Goal: Task Accomplishment & Management: Complete application form

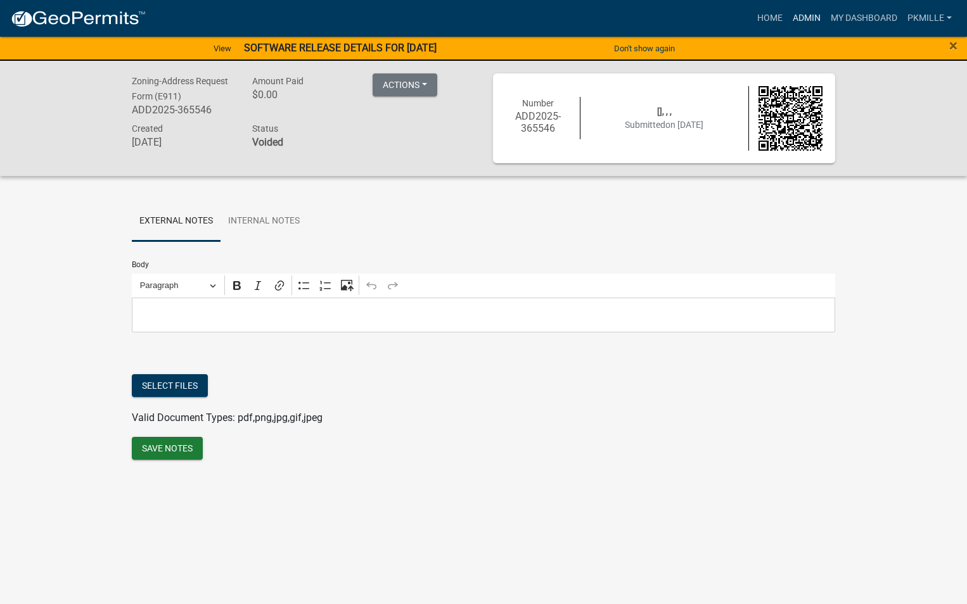
click at [811, 15] on link "Admin" at bounding box center [806, 18] width 38 height 24
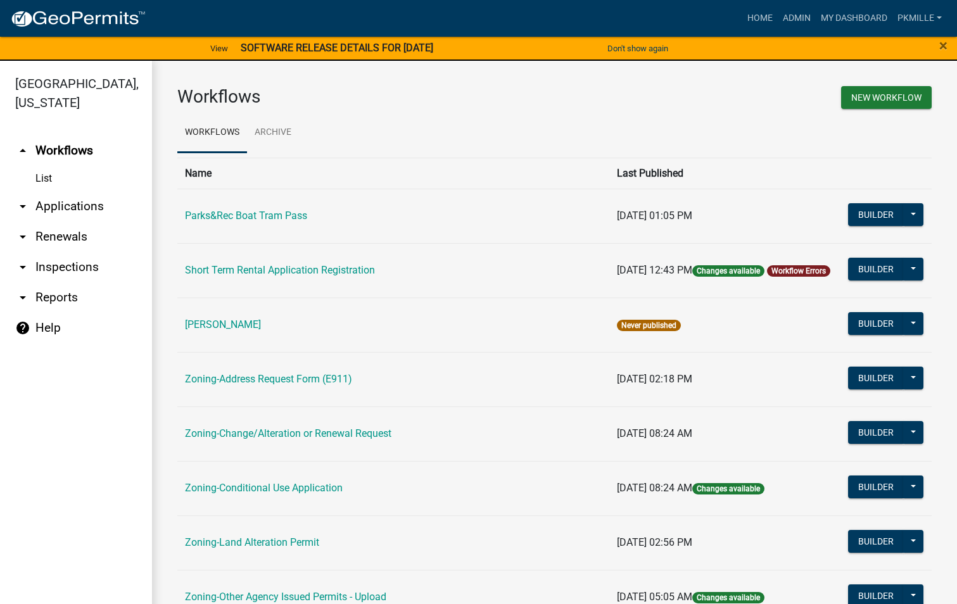
click at [62, 206] on link "arrow_drop_down Applications" at bounding box center [76, 206] width 152 height 30
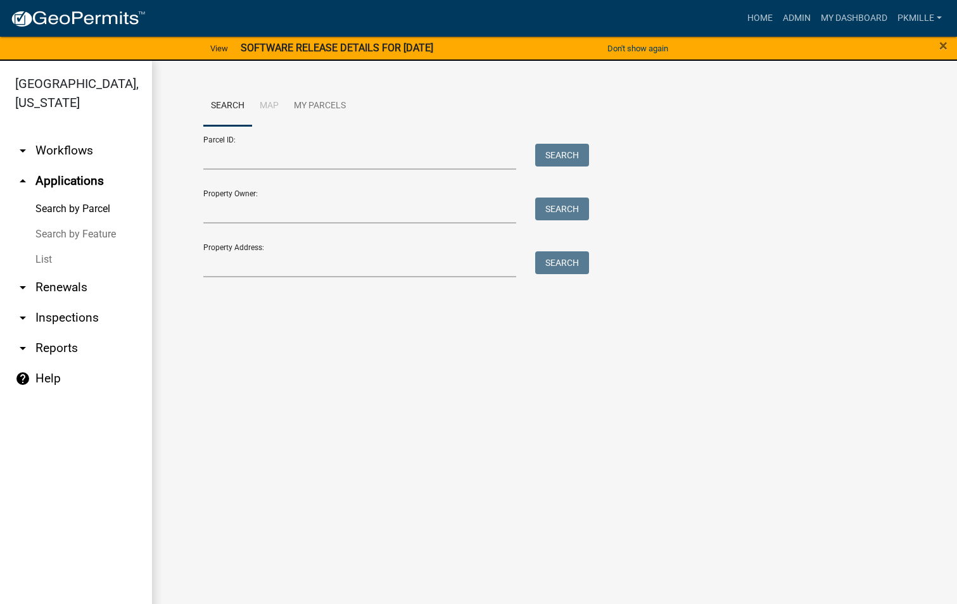
click at [50, 255] on link "List" at bounding box center [76, 259] width 152 height 25
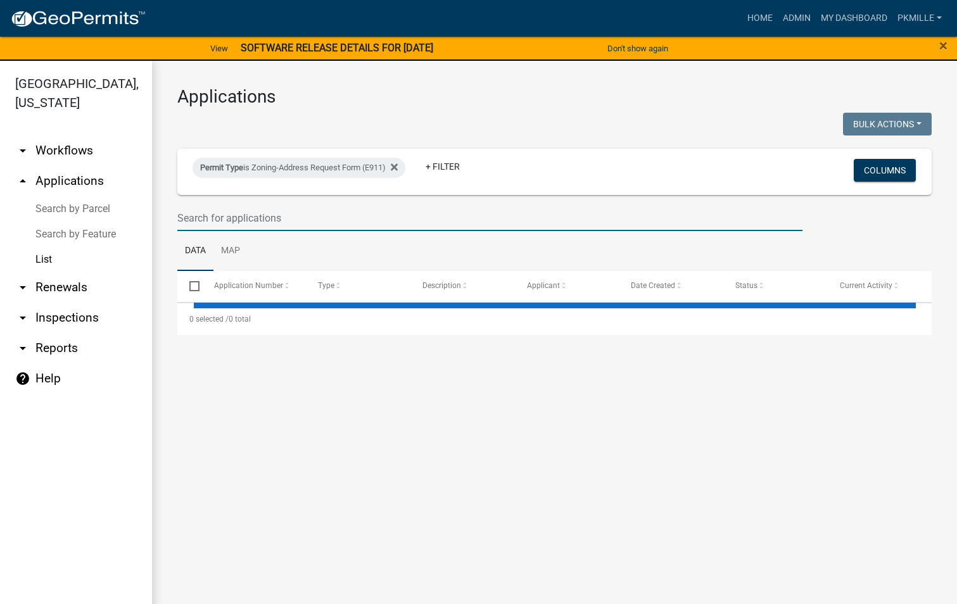
drag, startPoint x: 193, startPoint y: 226, endPoint x: 193, endPoint y: 219, distance: 7.6
click at [193, 220] on input "text" at bounding box center [489, 218] width 625 height 26
click at [193, 219] on input "text" at bounding box center [489, 218] width 625 height 26
type input "1529"
select select "2: 50"
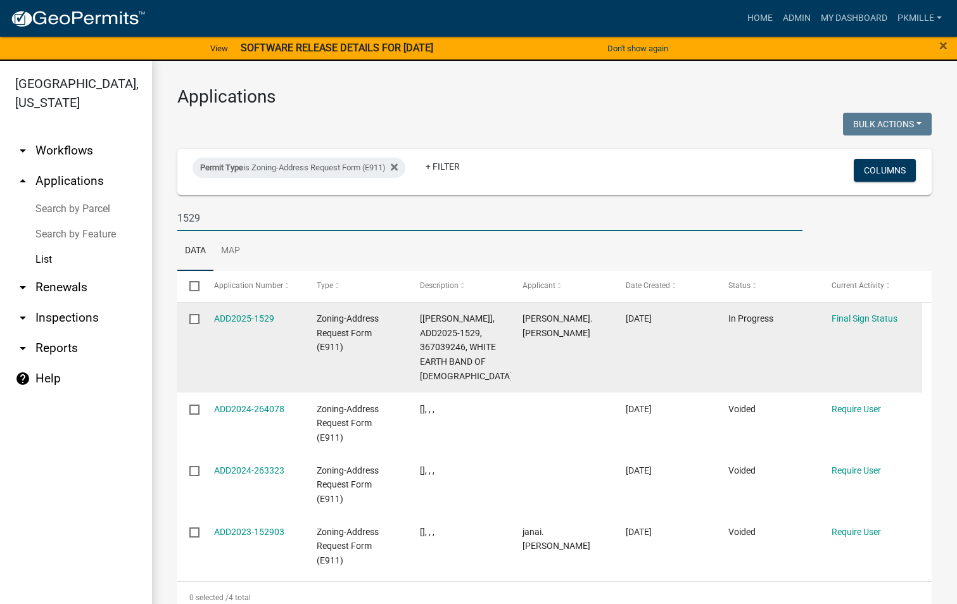
type input "1529"
click at [279, 317] on div "ADD2025-1529" at bounding box center [253, 319] width 79 height 15
click at [265, 317] on link "ADD2025-1529" at bounding box center [244, 319] width 60 height 10
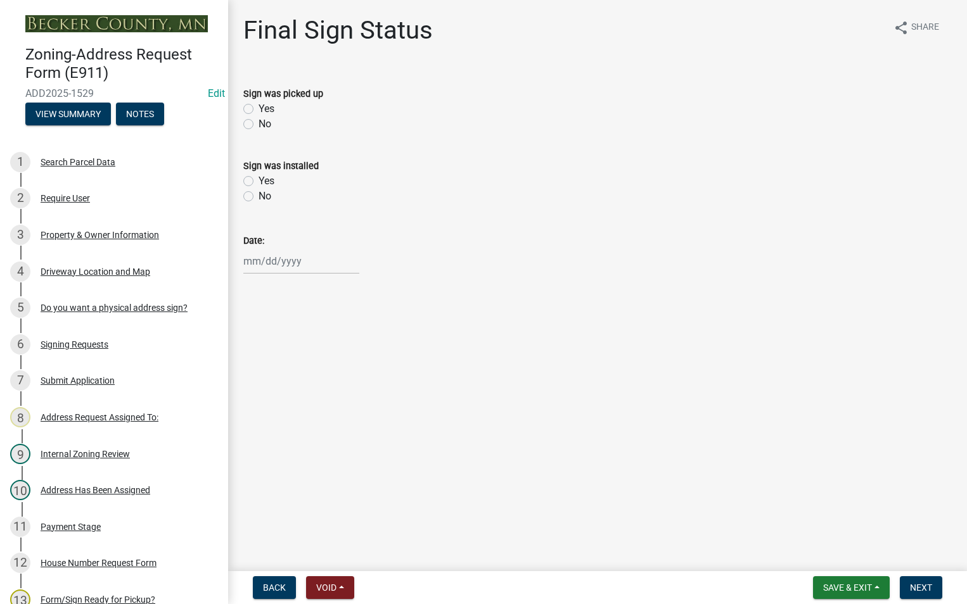
click at [258, 113] on label "Yes" at bounding box center [266, 108] width 16 height 15
click at [258, 110] on input "Yes" at bounding box center [262, 105] width 8 height 8
radio input "true"
select select "10"
select select "2025"
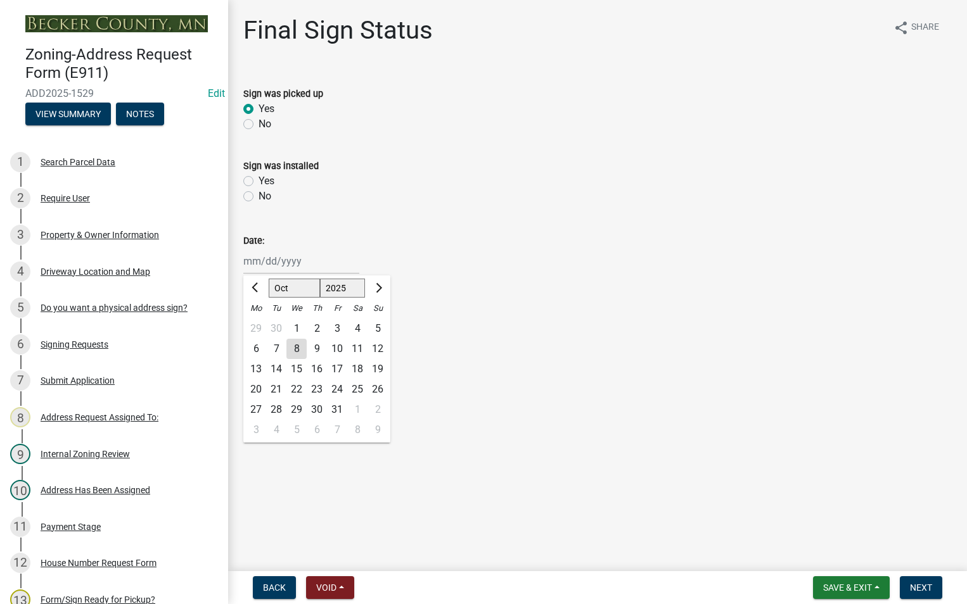
click at [253, 260] on div "[PERSON_NAME] Feb Mar Apr [PERSON_NAME][DATE] Oct Nov [DATE] 1526 1527 1528 152…" at bounding box center [301, 261] width 116 height 26
click at [270, 344] on div "7" at bounding box center [276, 349] width 20 height 20
type input "[DATE]"
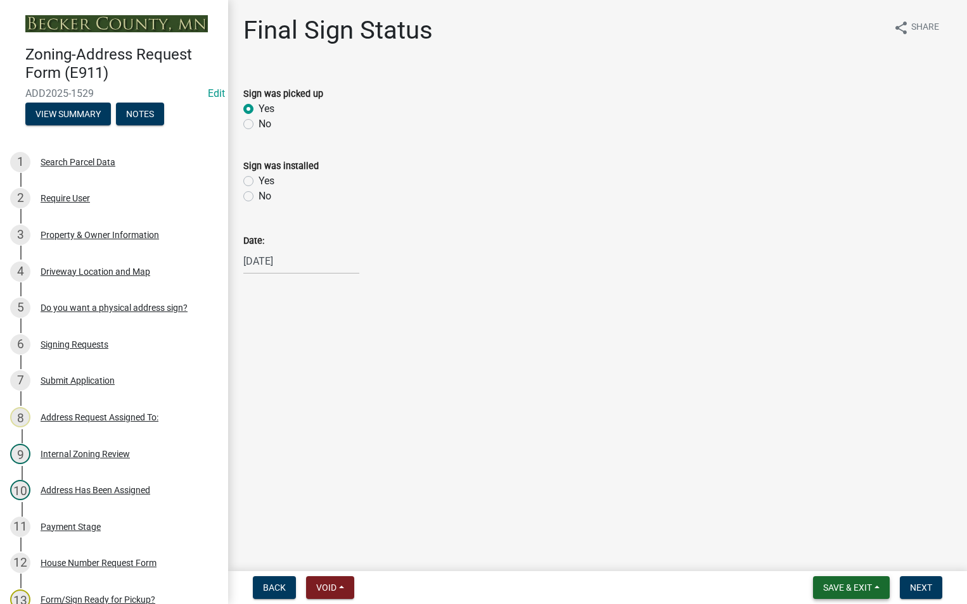
click at [863, 586] on span "Save & Exit" at bounding box center [847, 588] width 49 height 10
click at [850, 527] on button "Save" at bounding box center [838, 524] width 101 height 30
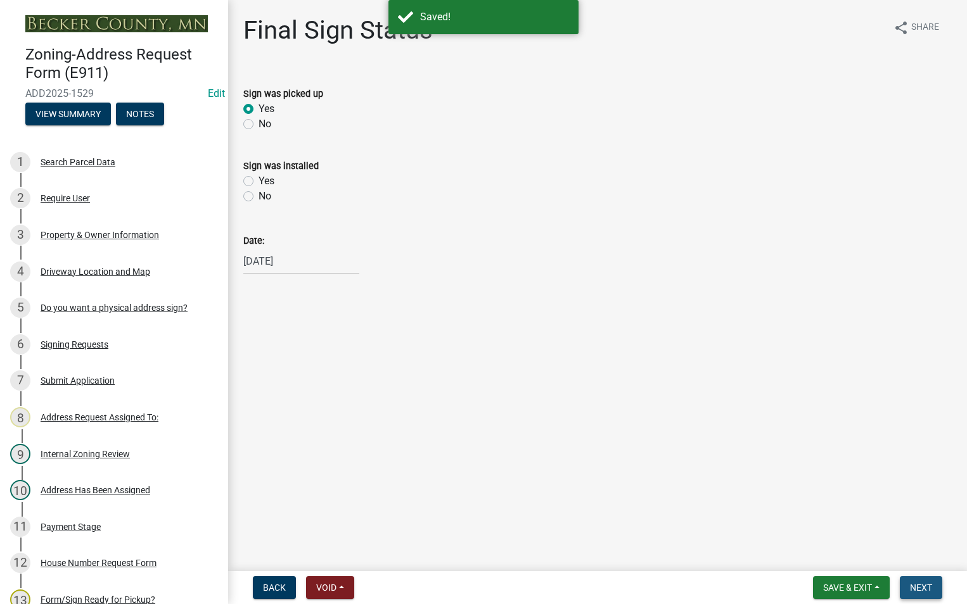
click at [917, 585] on span "Next" at bounding box center [921, 588] width 22 height 10
